Goal: Find specific page/section: Find specific page/section

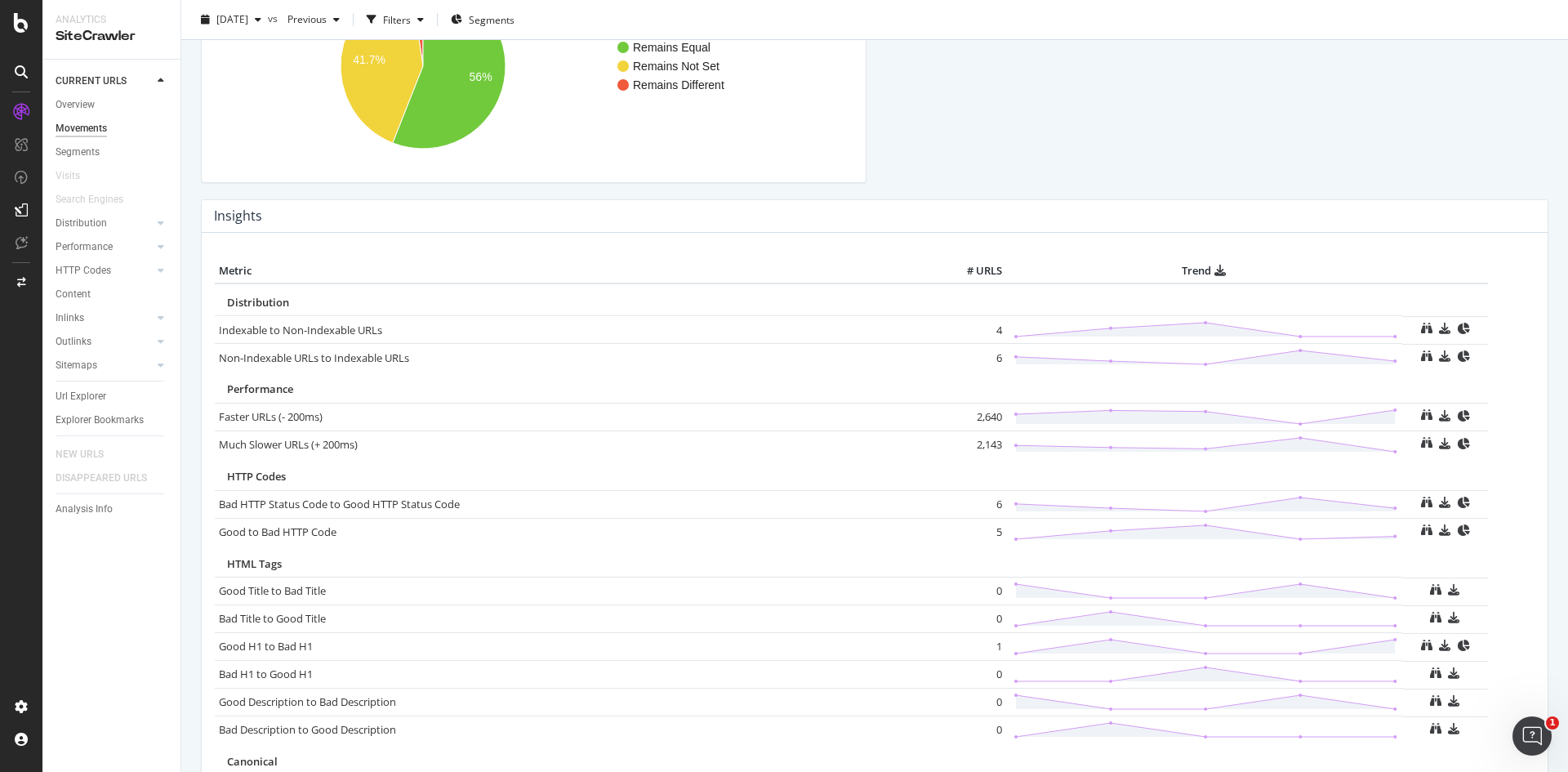
scroll to position [899, 0]
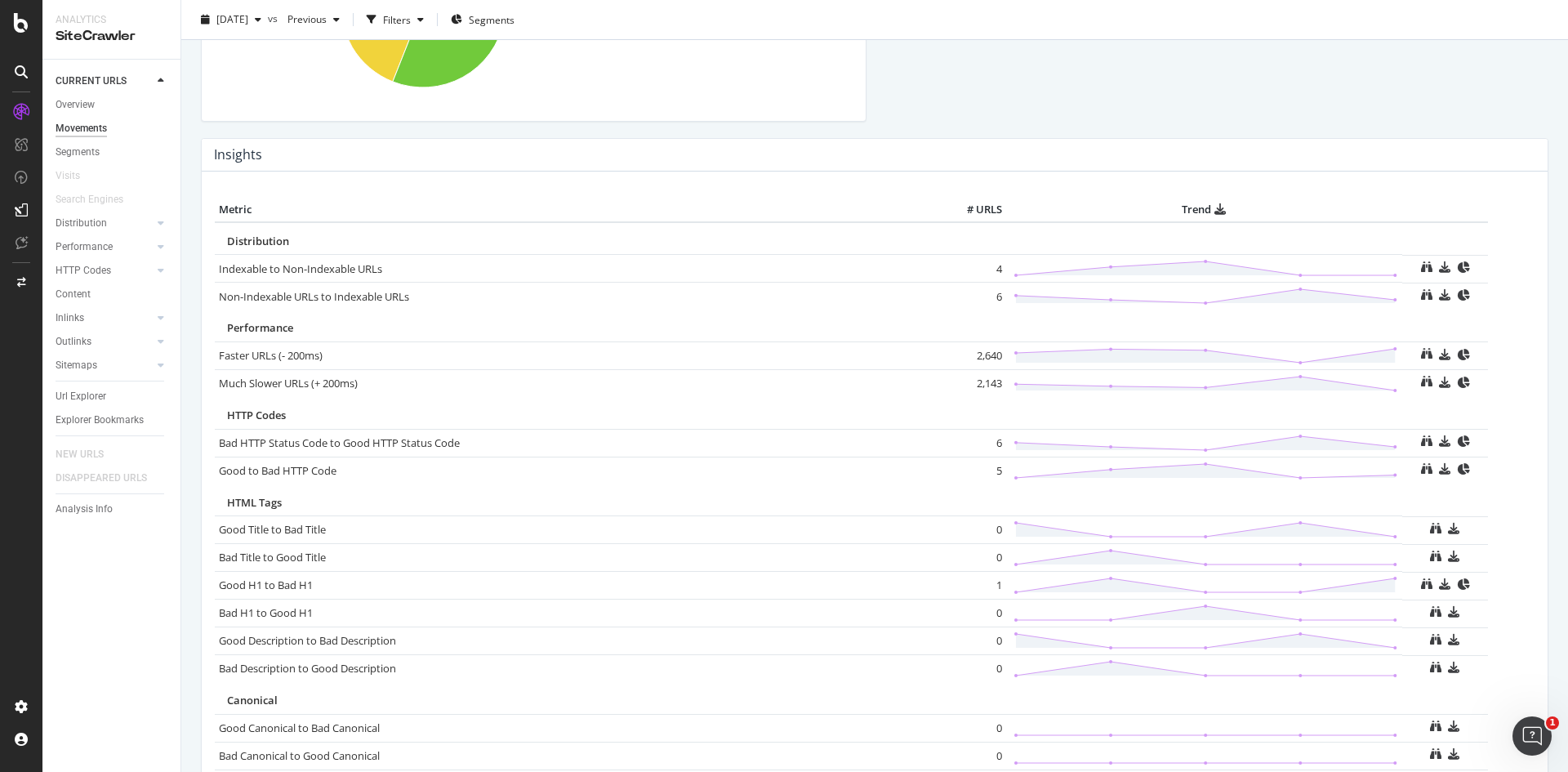
drag, startPoint x: 355, startPoint y: 187, endPoint x: 1142, endPoint y: 147, distance: 788.0
click at [1142, 147] on div "Insights" at bounding box center [875, 155] width 1346 height 33
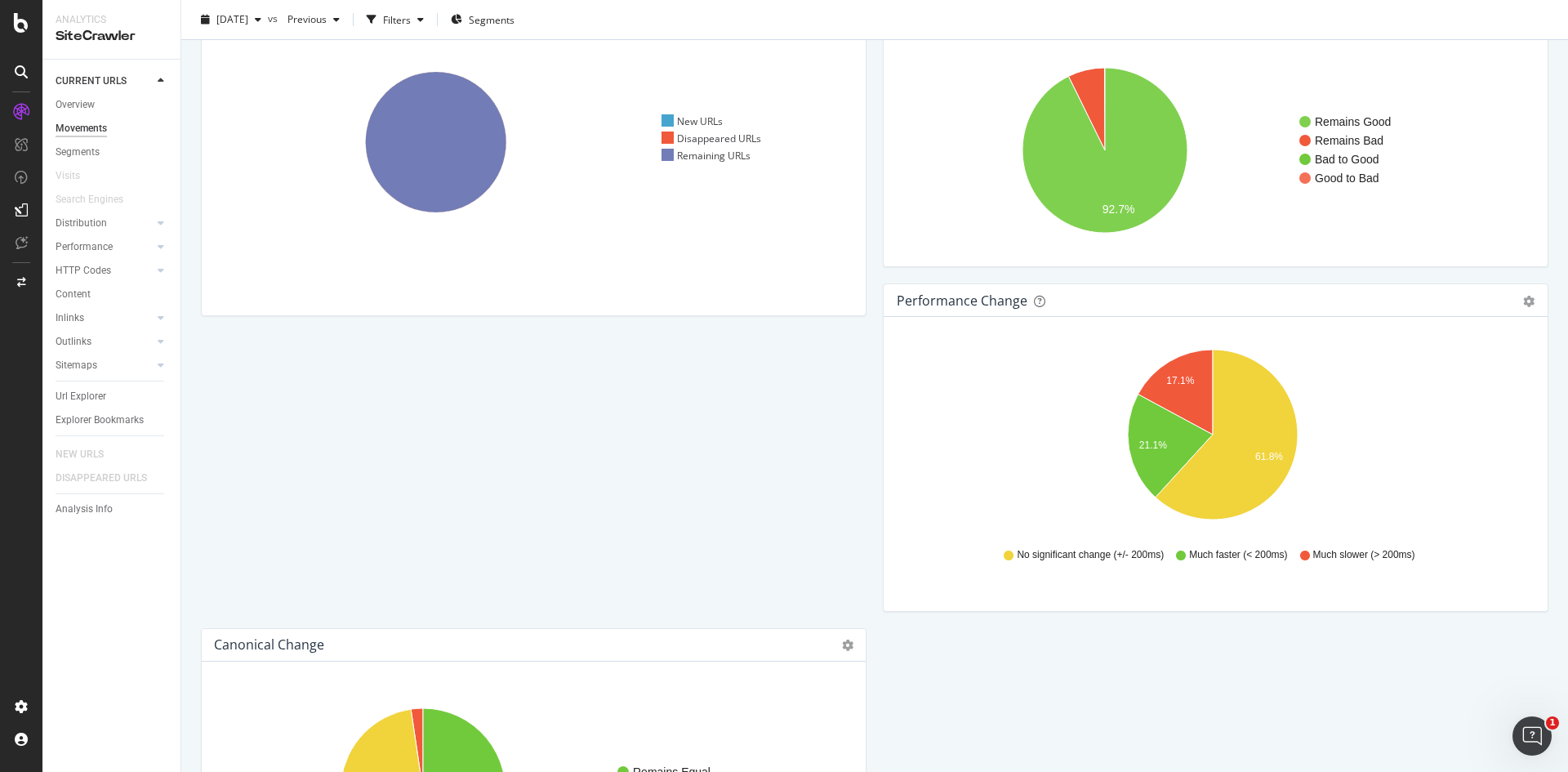
scroll to position [0, 0]
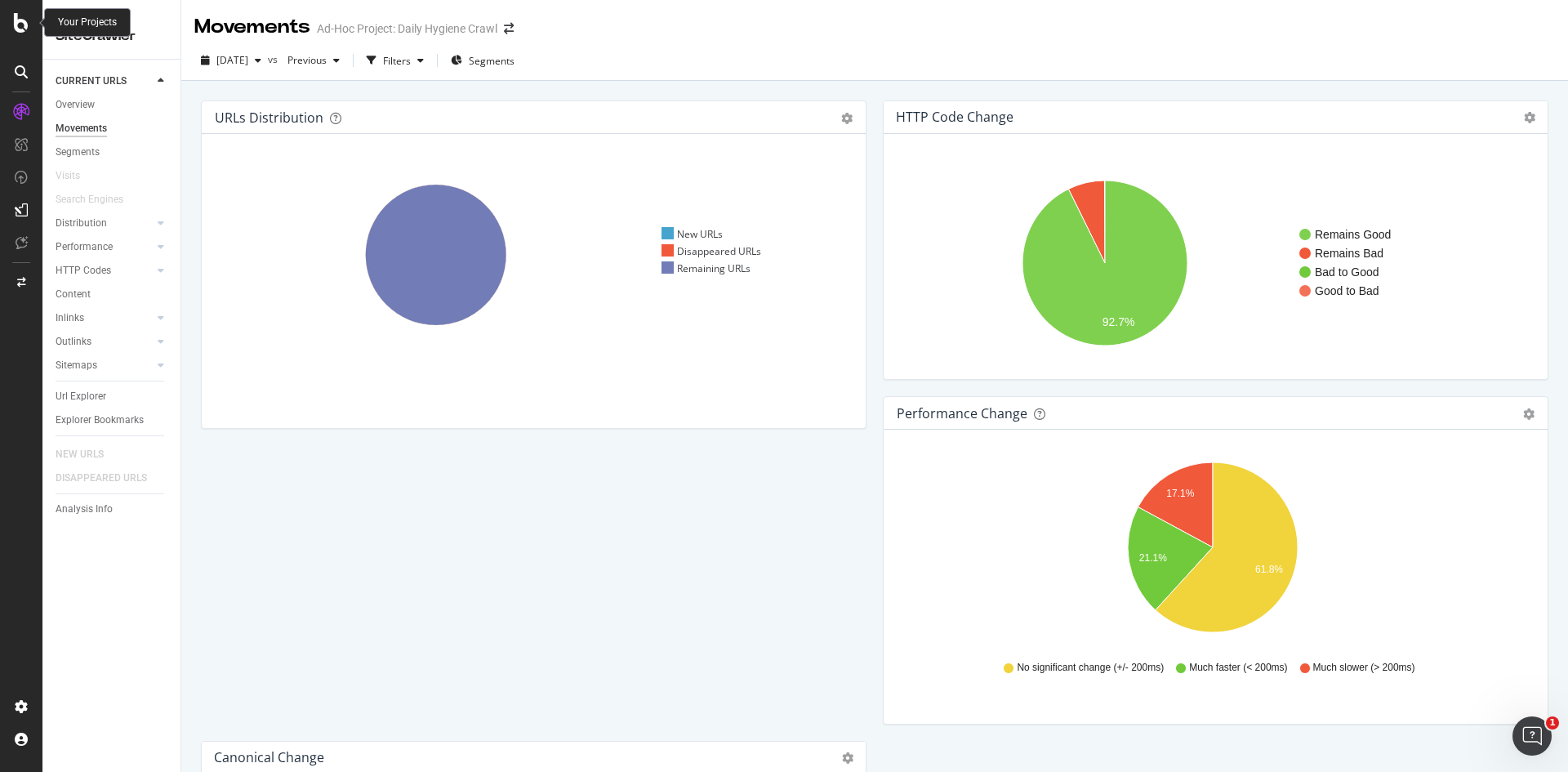
click at [20, 16] on icon at bounding box center [21, 22] width 15 height 20
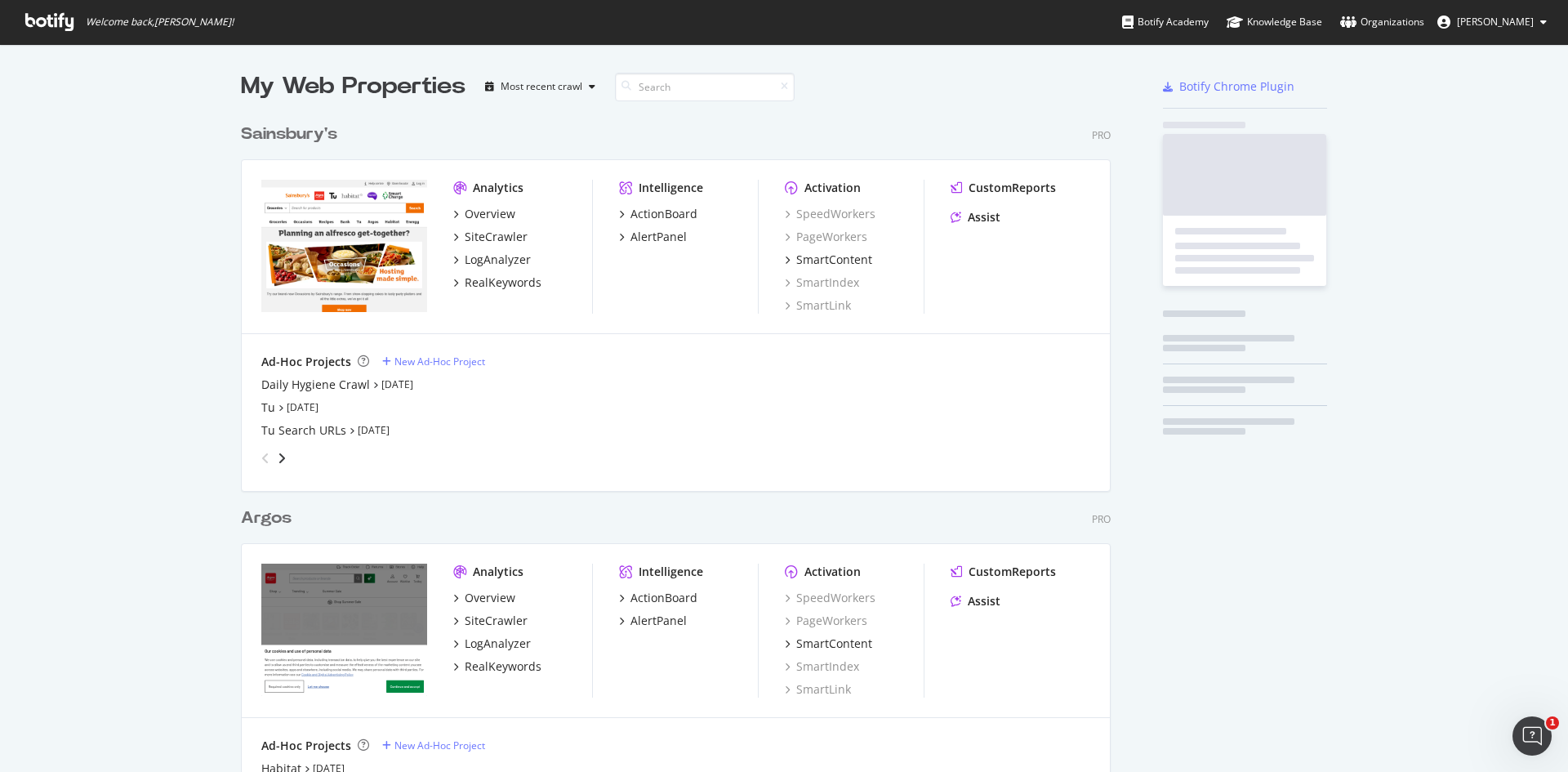
scroll to position [760, 1544]
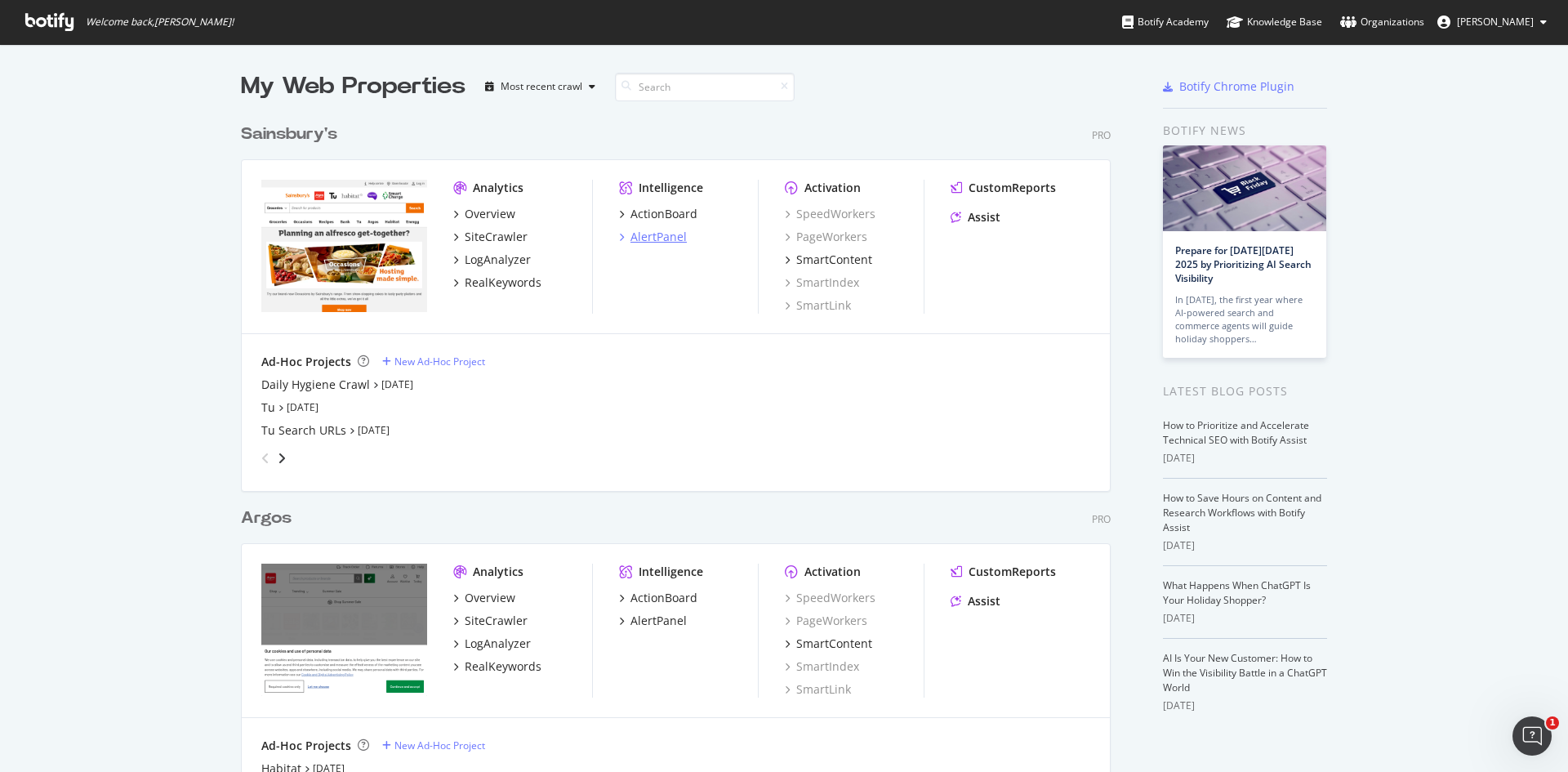
click at [664, 234] on div "AlertPanel" at bounding box center [659, 236] width 57 height 16
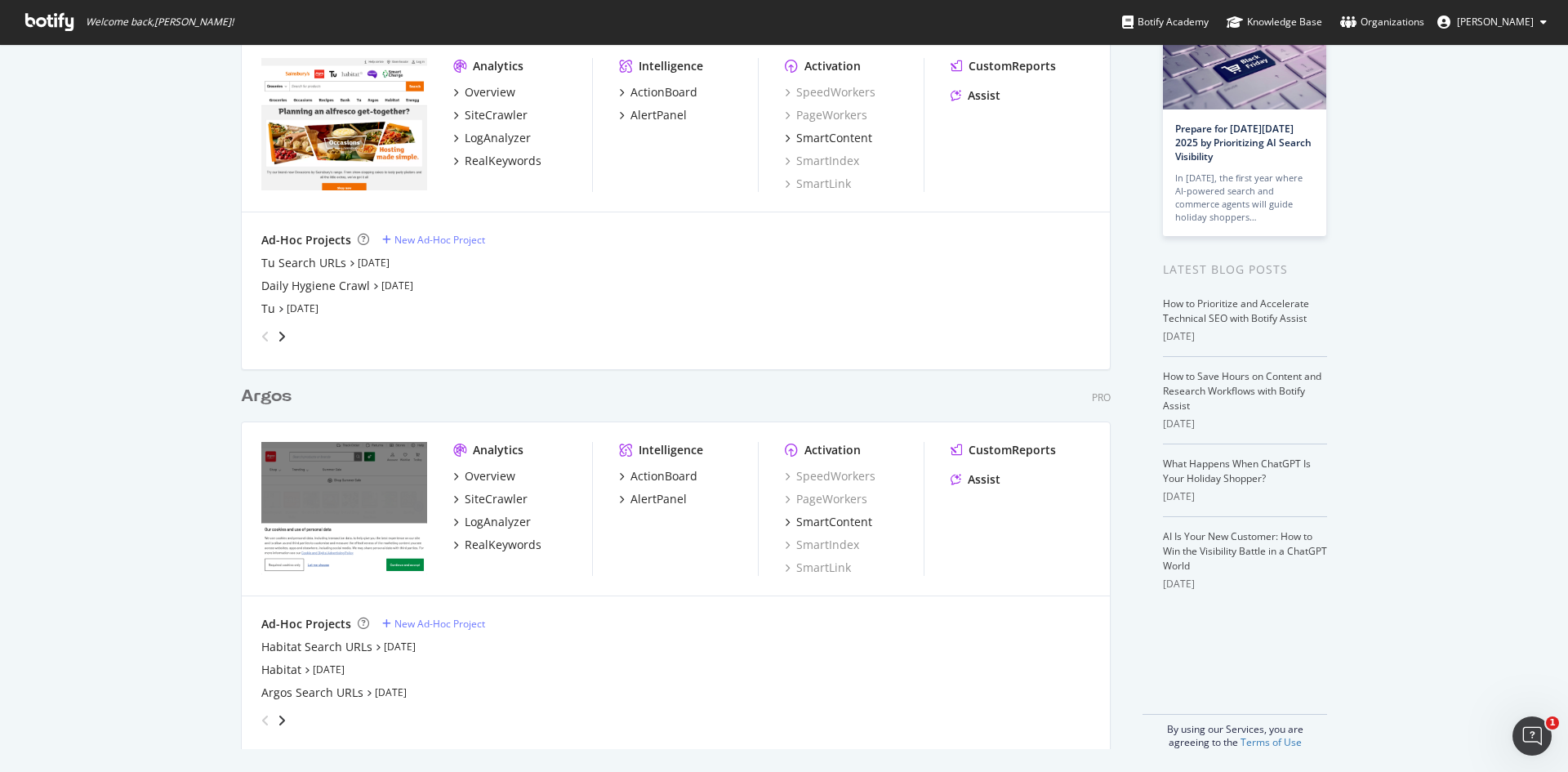
scroll to position [125, 0]
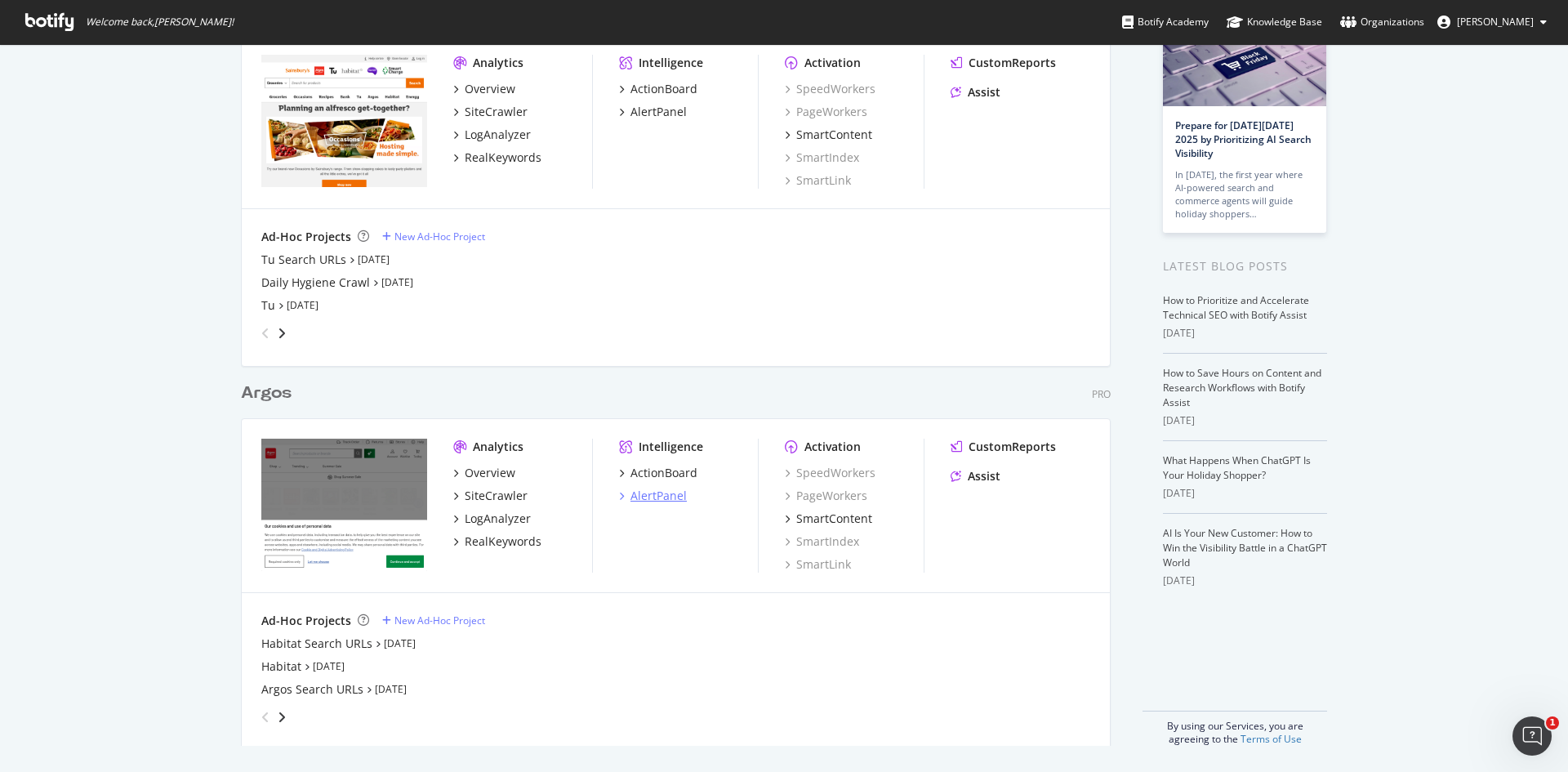
click at [641, 500] on div "AlertPanel" at bounding box center [659, 495] width 57 height 16
